Goal: Information Seeking & Learning: Learn about a topic

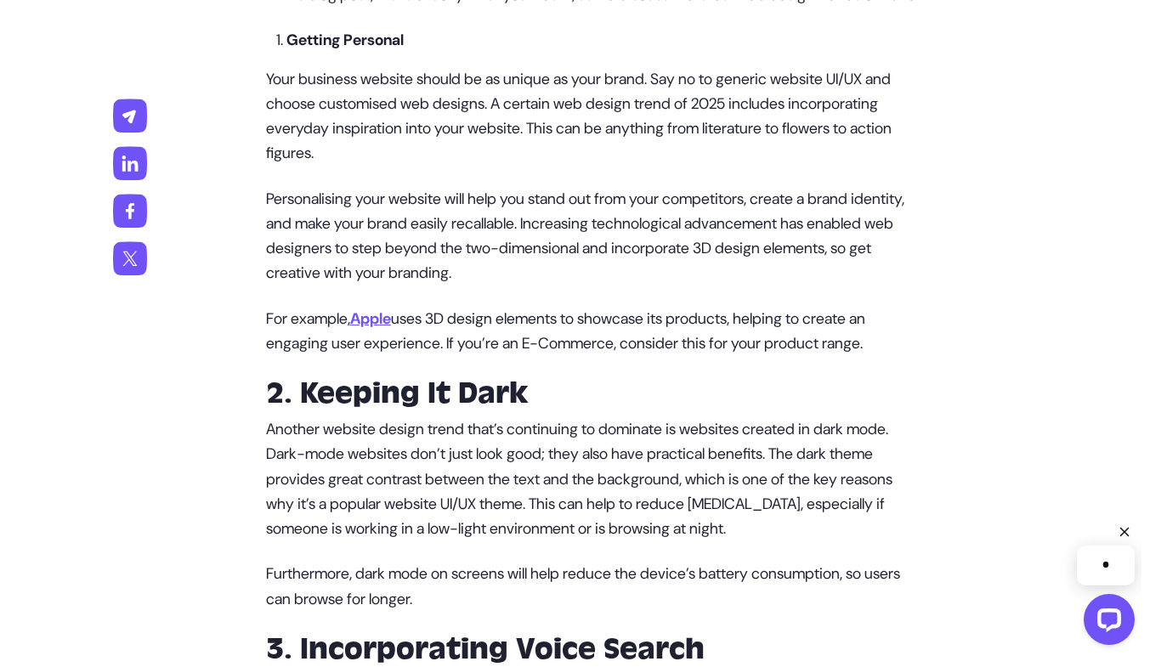
scroll to position [1473, 0]
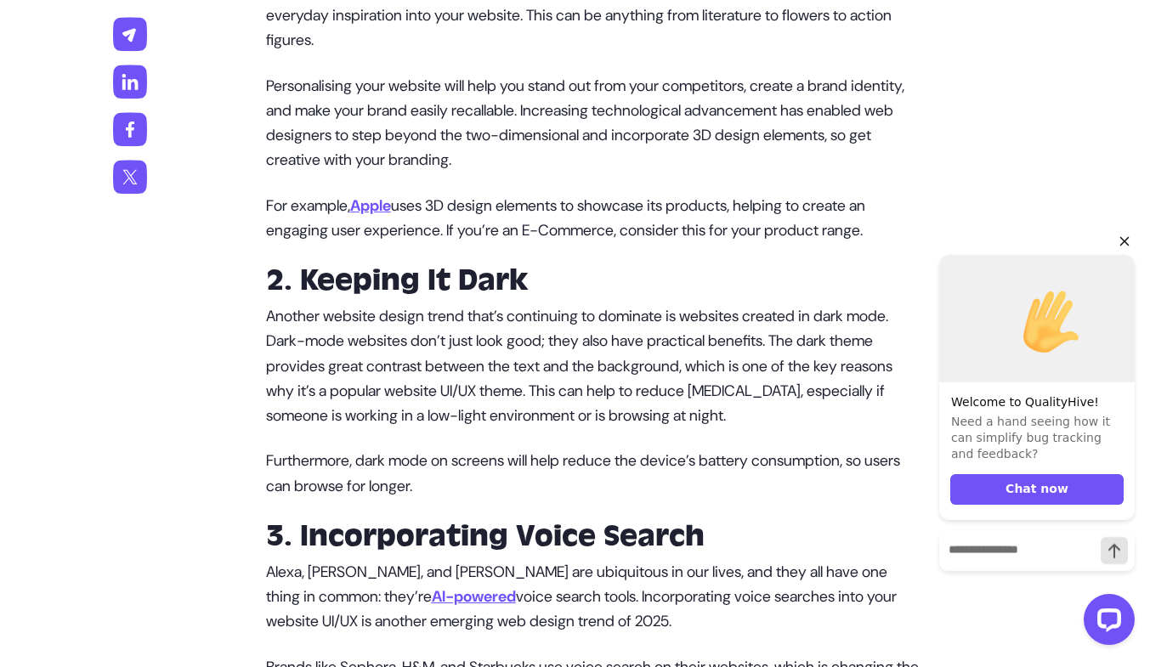
drag, startPoint x: 544, startPoint y: 366, endPoint x: 1025, endPoint y: 191, distance: 511.9
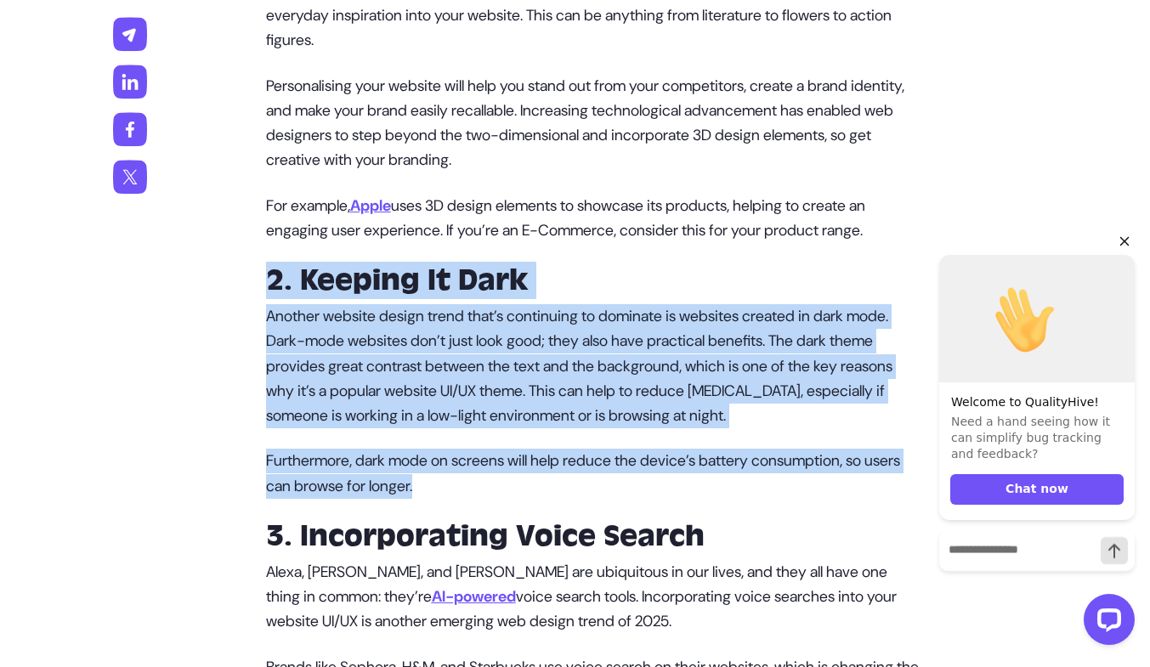
drag, startPoint x: 270, startPoint y: 302, endPoint x: 546, endPoint y: 515, distance: 349.0
copy div "2. Keeping It Dark Another website design trend that’s continuing to dominate i…"
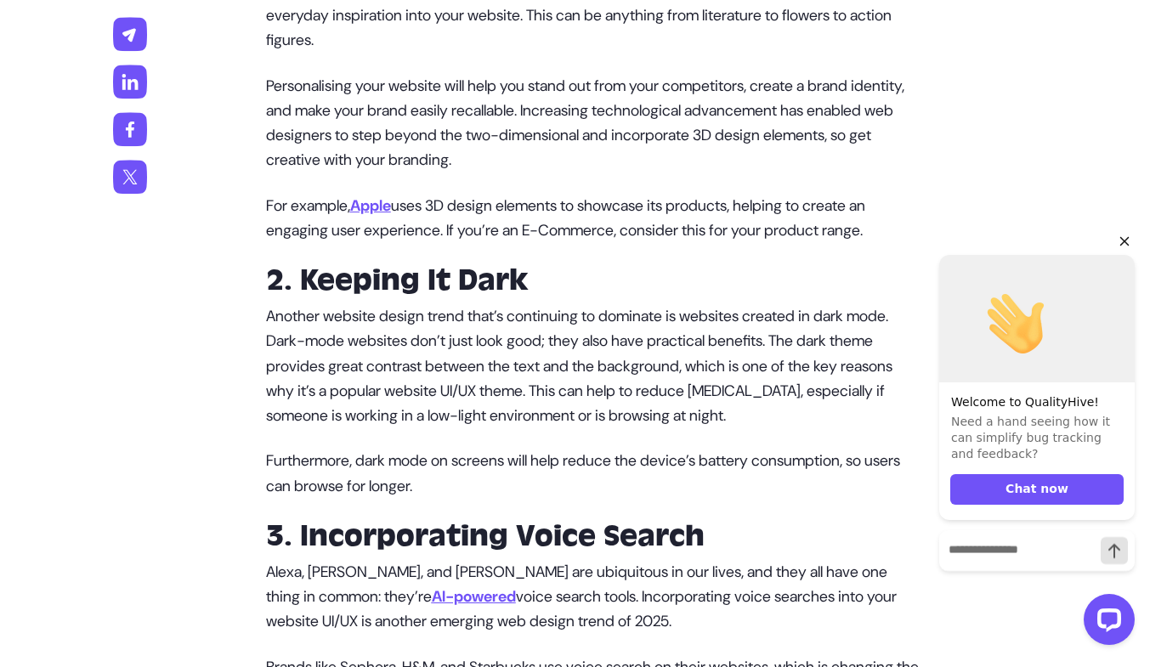
click at [469, 224] on p "For example, Apple uses 3D design elements to showcase its products, helping to…" at bounding box center [592, 219] width 653 height 50
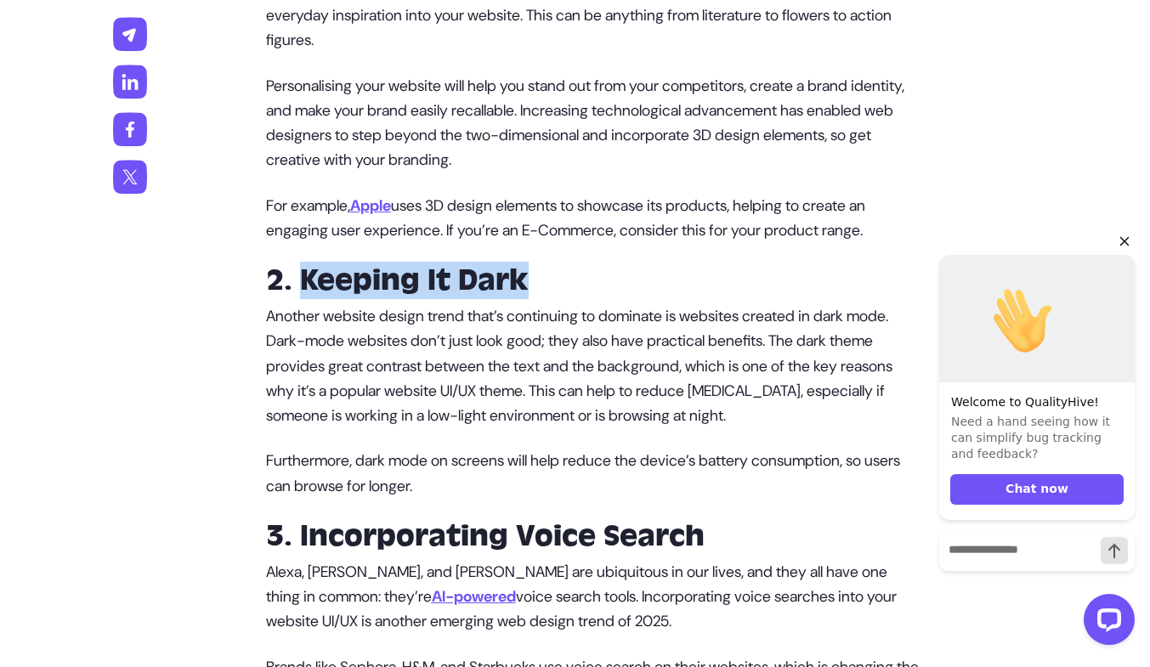
drag, startPoint x: 522, startPoint y: 312, endPoint x: 309, endPoint y: 300, distance: 213.6
click at [309, 299] on strong "2. Keeping It Dark" at bounding box center [397, 280] width 263 height 37
copy strong "Keeping It Dark"
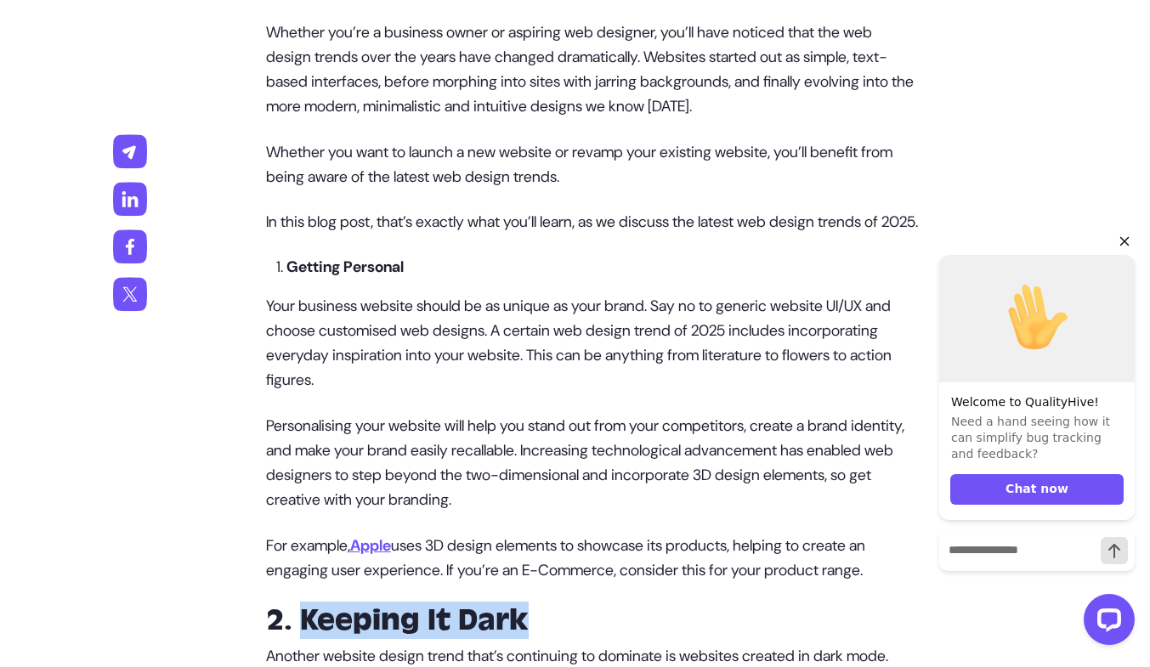
scroll to position [1360, 0]
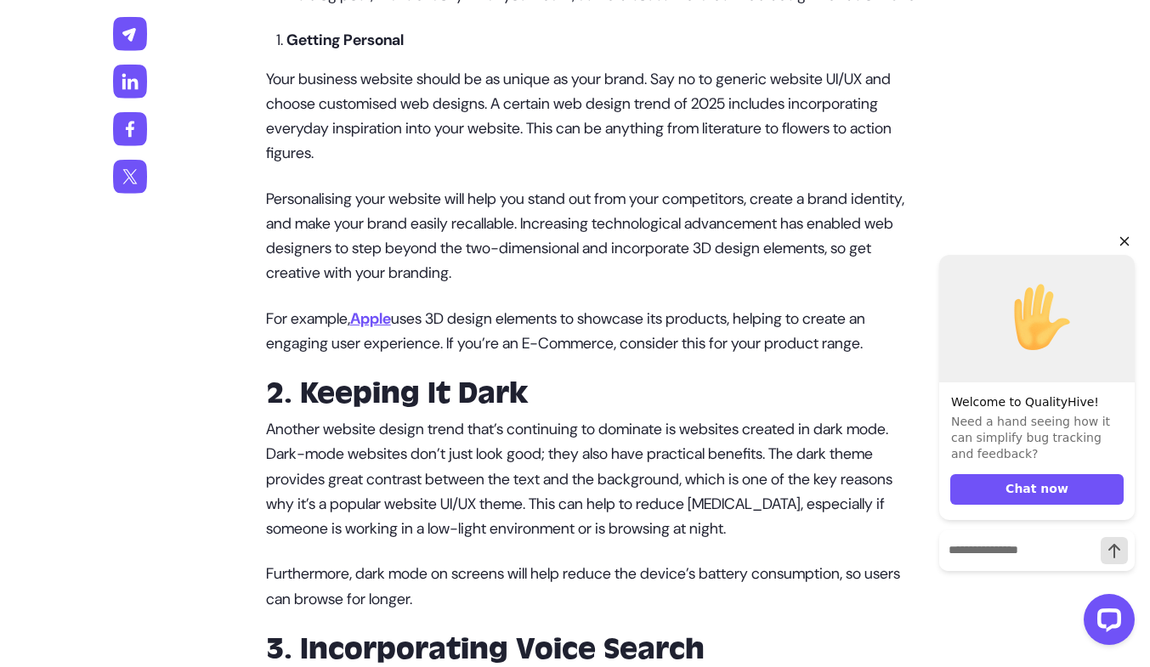
click at [714, 286] on p "Personalising your website will help you stand out from your competitors, creat…" at bounding box center [592, 236] width 653 height 99
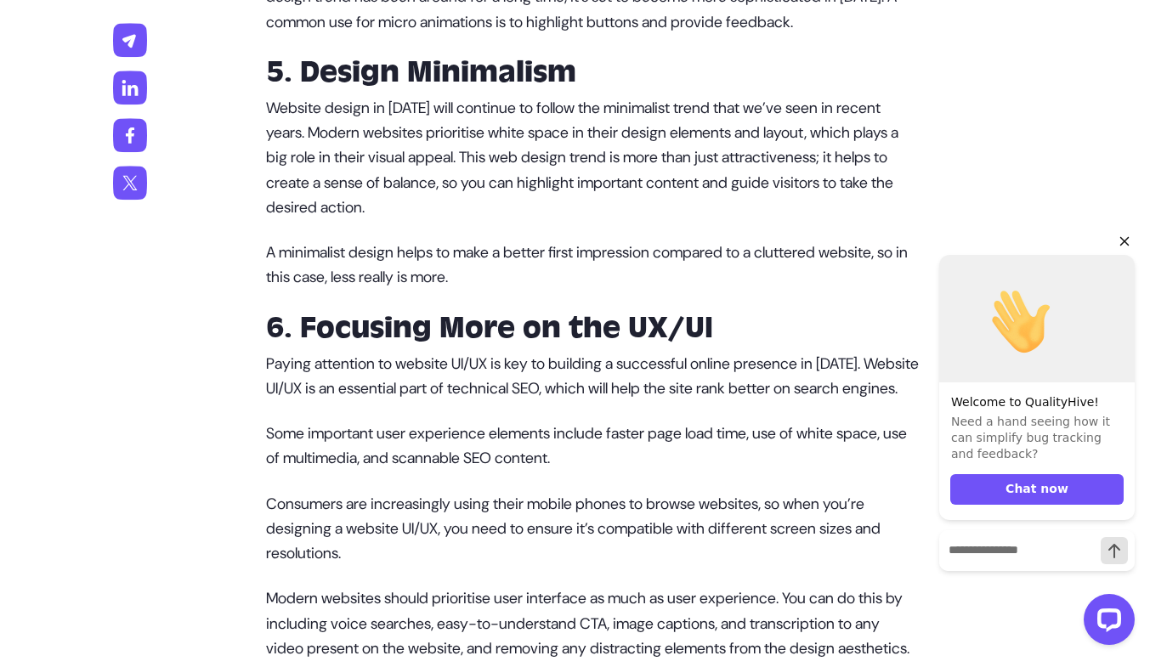
scroll to position [3173, 0]
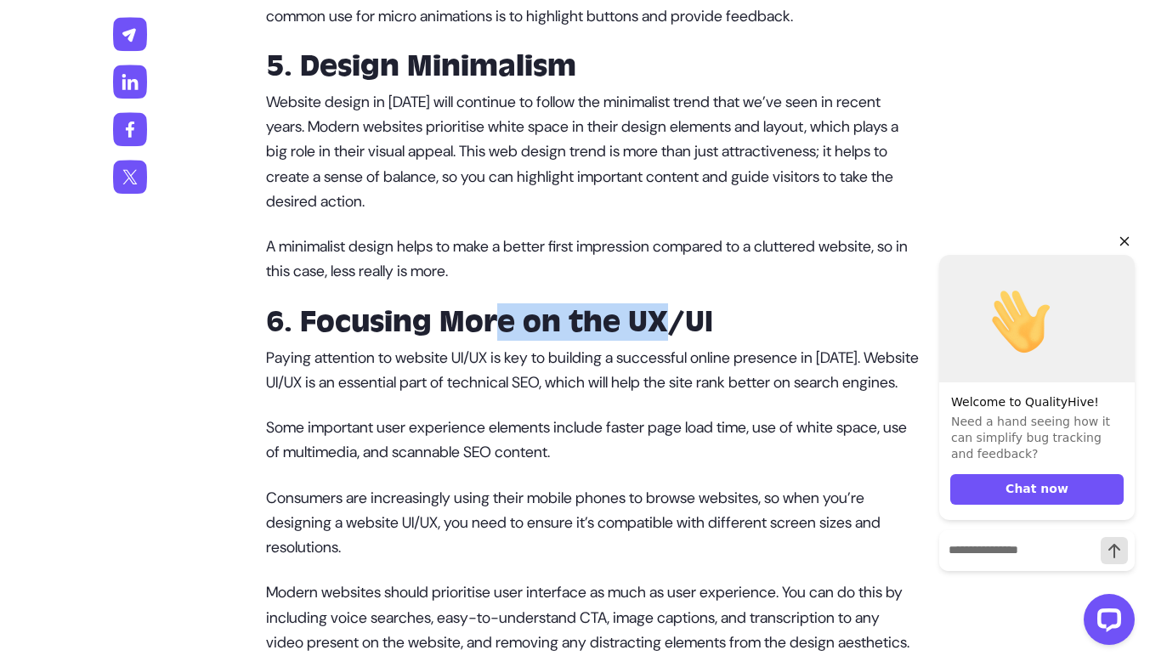
drag, startPoint x: 501, startPoint y: 377, endPoint x: 671, endPoint y: 378, distance: 170.0
click at [671, 341] on strong "6. Focusing More on the UX/UI" at bounding box center [489, 321] width 447 height 37
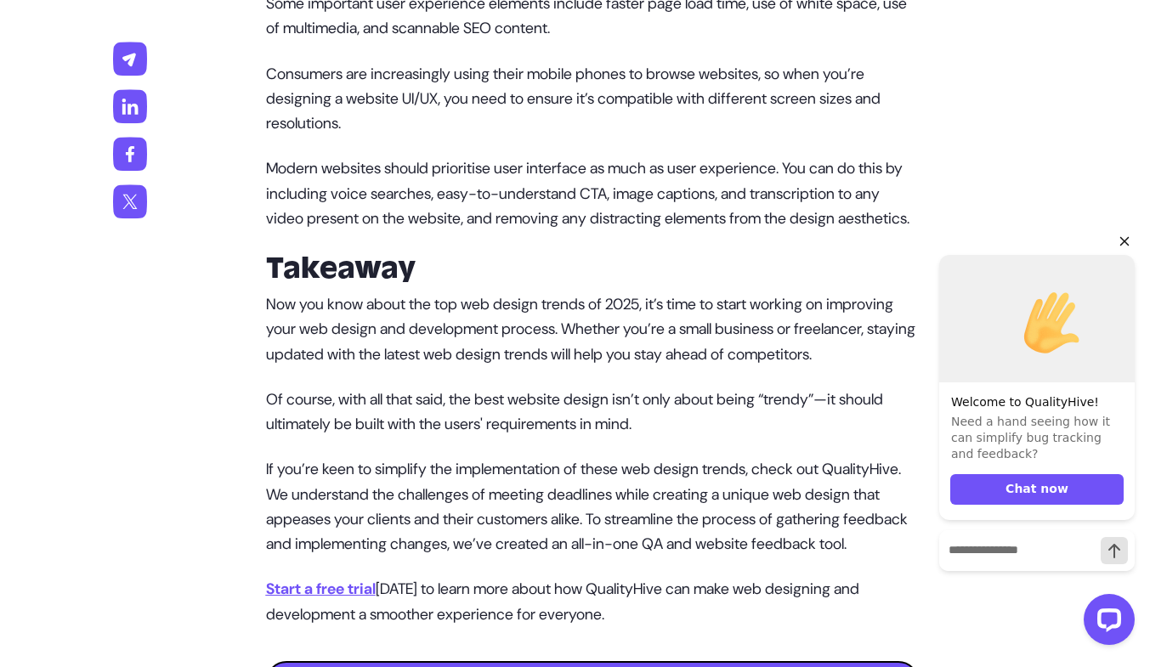
scroll to position [3626, 0]
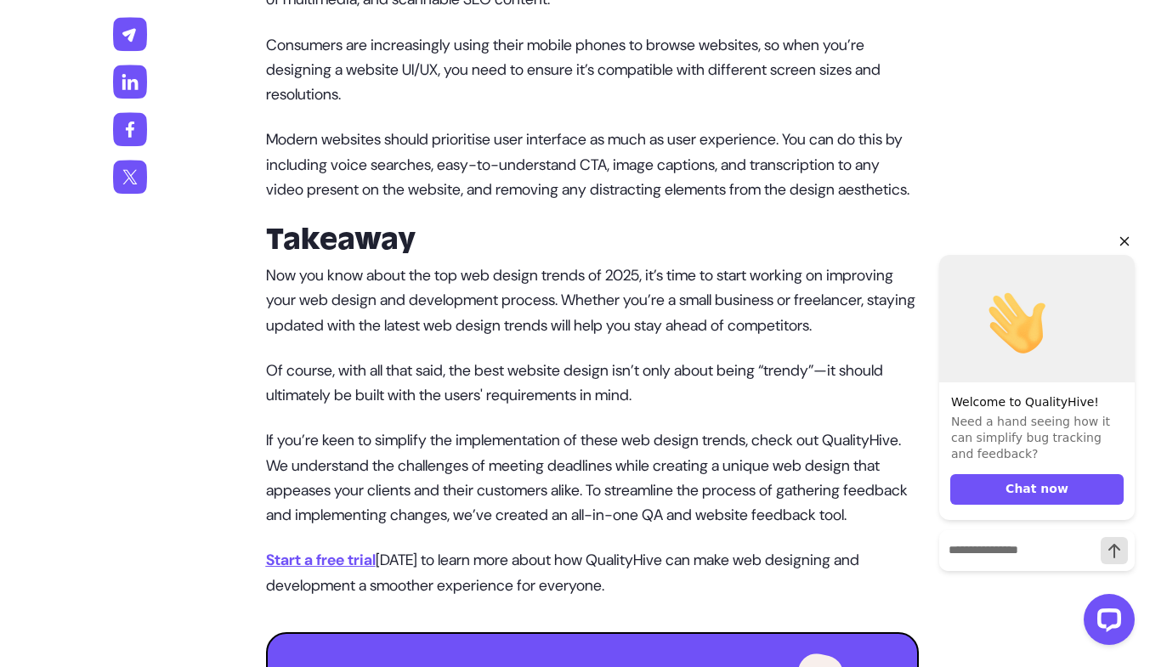
click at [641, 338] on p "Now you know about the top web design trends of 2025, it’s time to start workin…" at bounding box center [592, 300] width 653 height 75
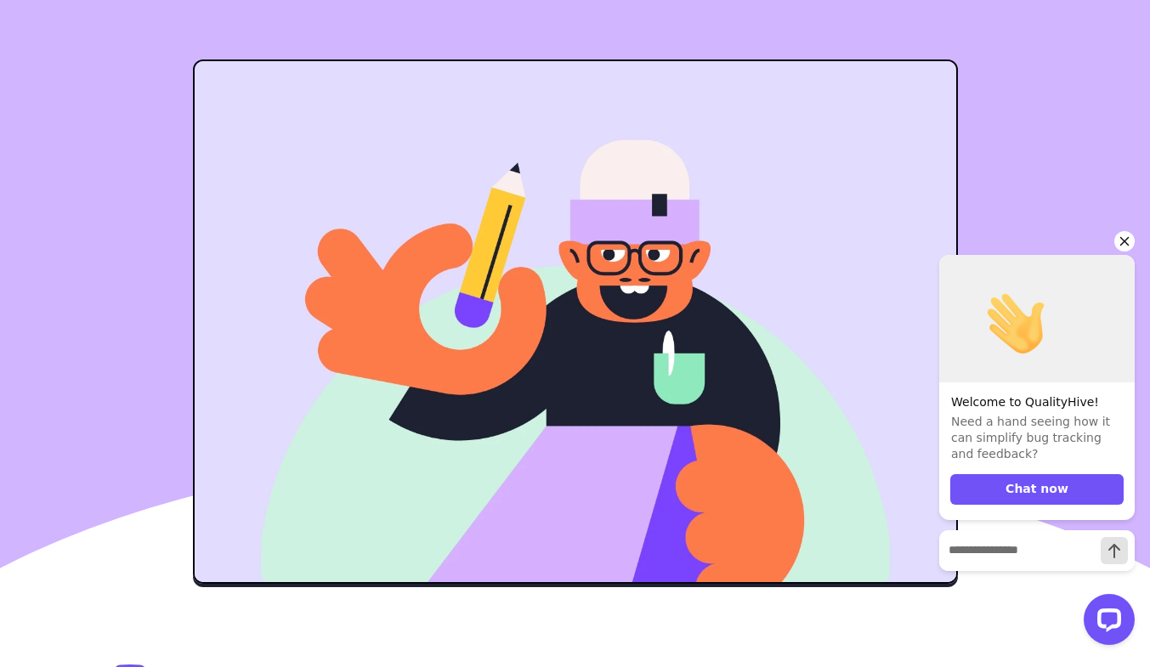
scroll to position [0, 0]
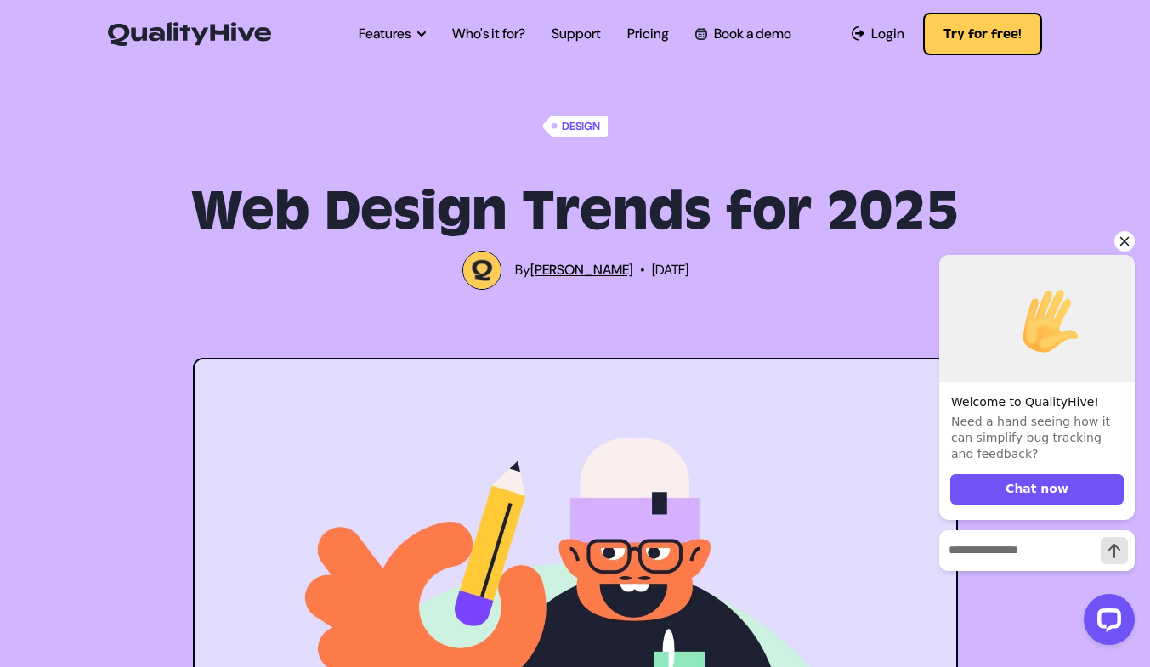
click at [591, 129] on span "Design" at bounding box center [582, 126] width 49 height 21
click at [1124, 234] on icon "Hide greeting" at bounding box center [1124, 241] width 20 height 20
